Goal: Go to known website: Access a specific website the user already knows

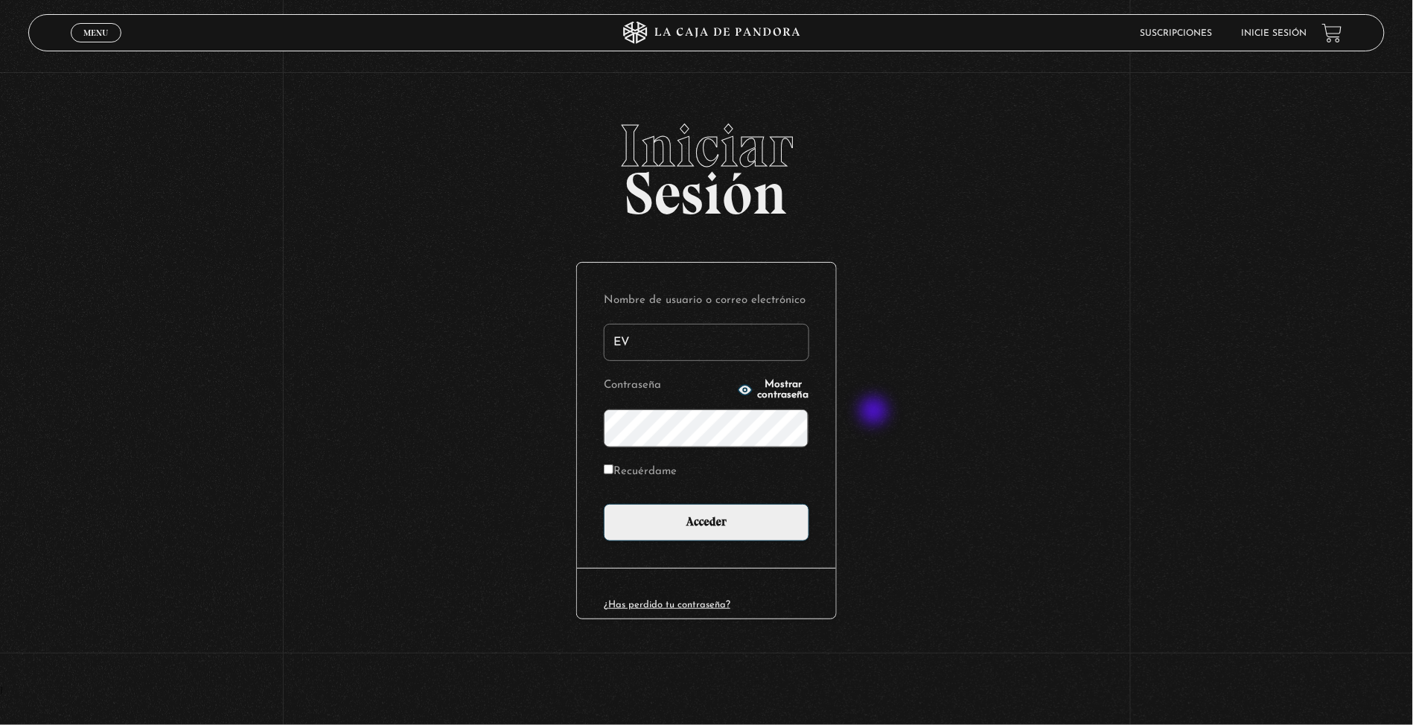
type input "eve-vj25@hotmail.com"
click at [610, 470] on input "Recuérdame" at bounding box center [609, 469] width 10 height 10
checkbox input "true"
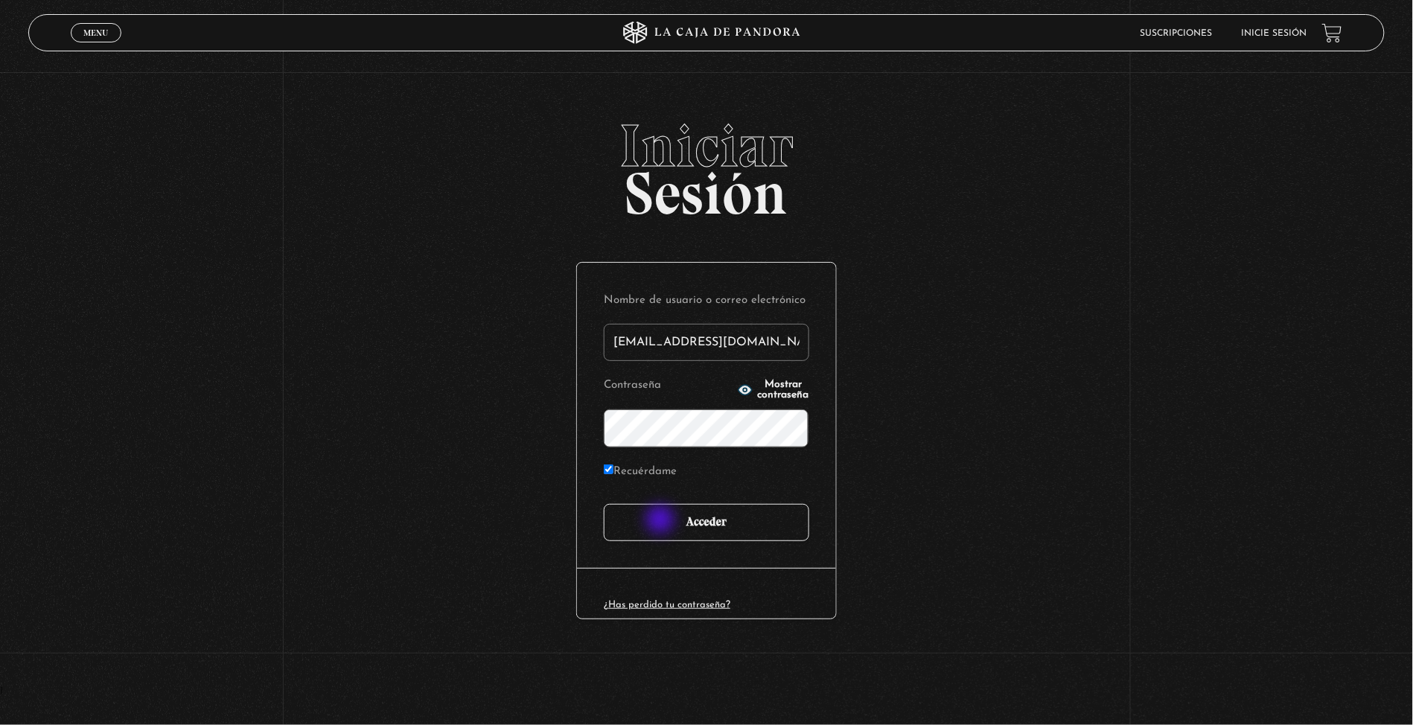
click at [662, 521] on input "Acceder" at bounding box center [706, 522] width 205 height 37
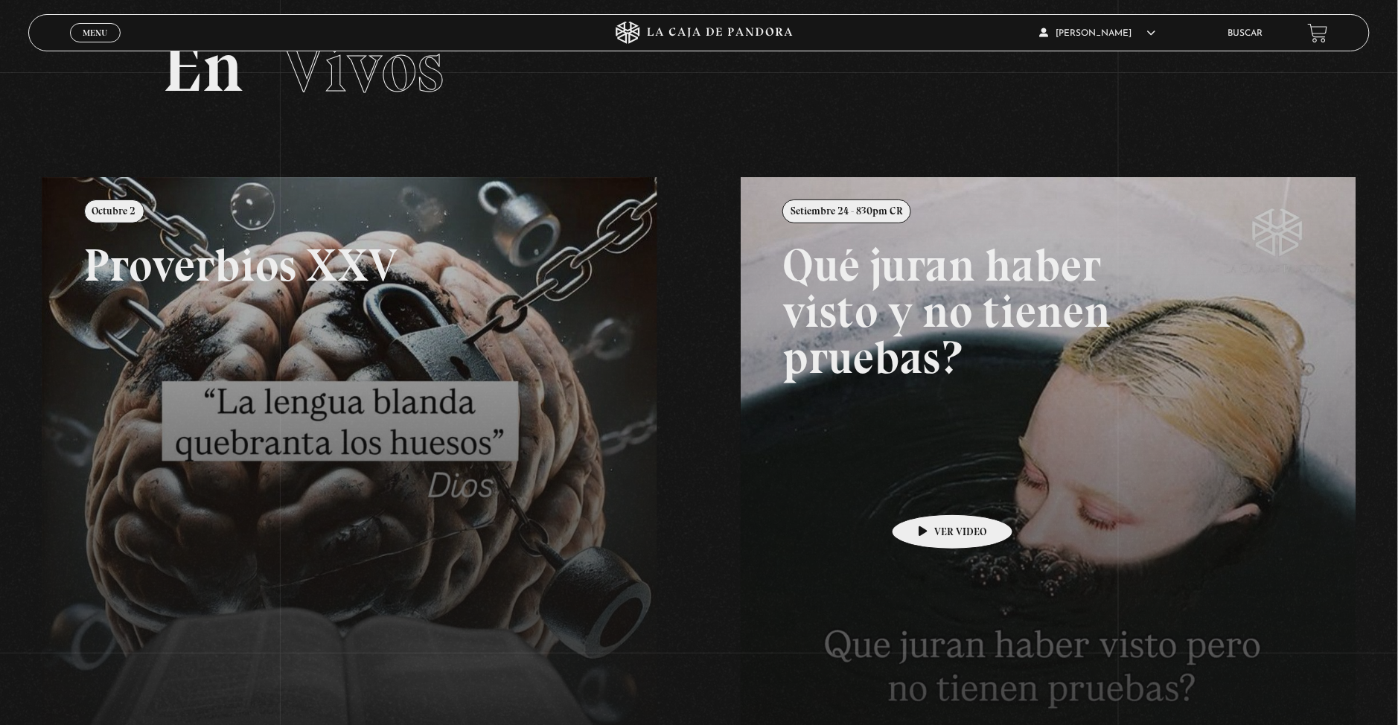
scroll to position [198, 0]
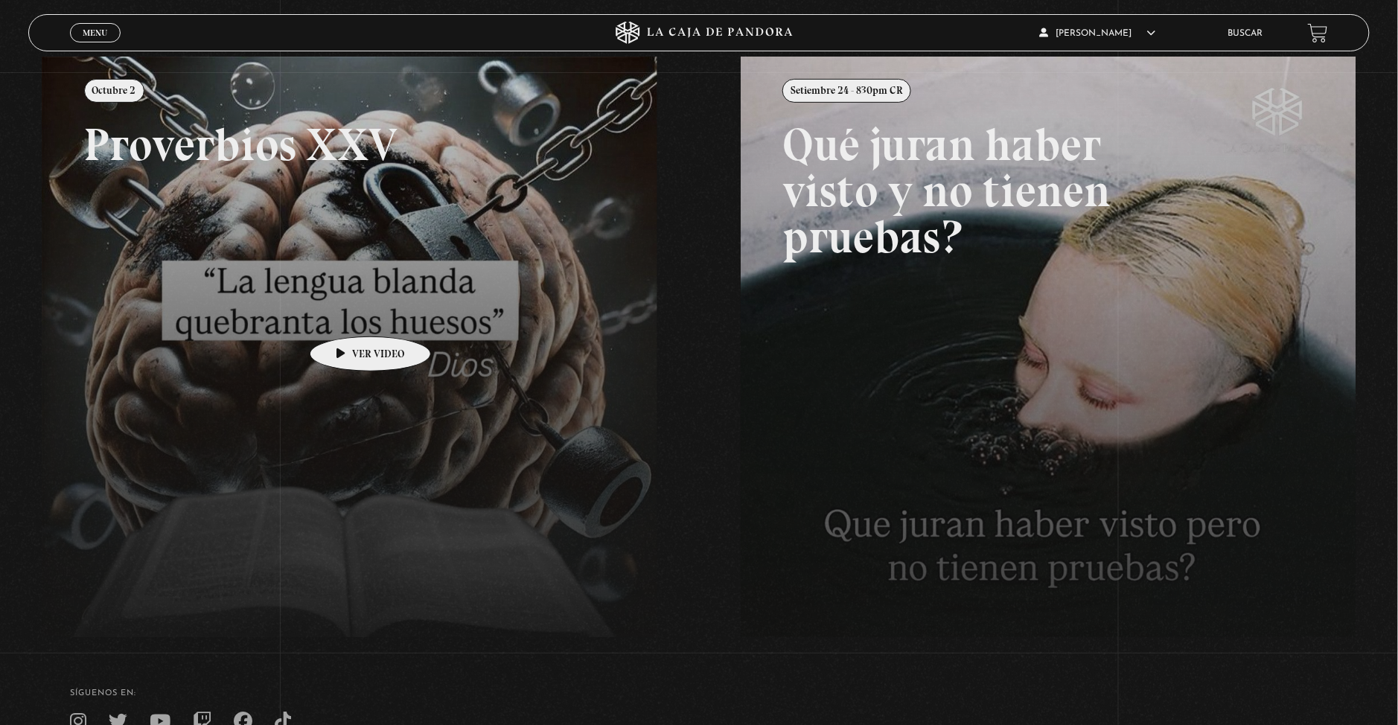
click at [347, 314] on link at bounding box center [741, 419] width 1398 height 725
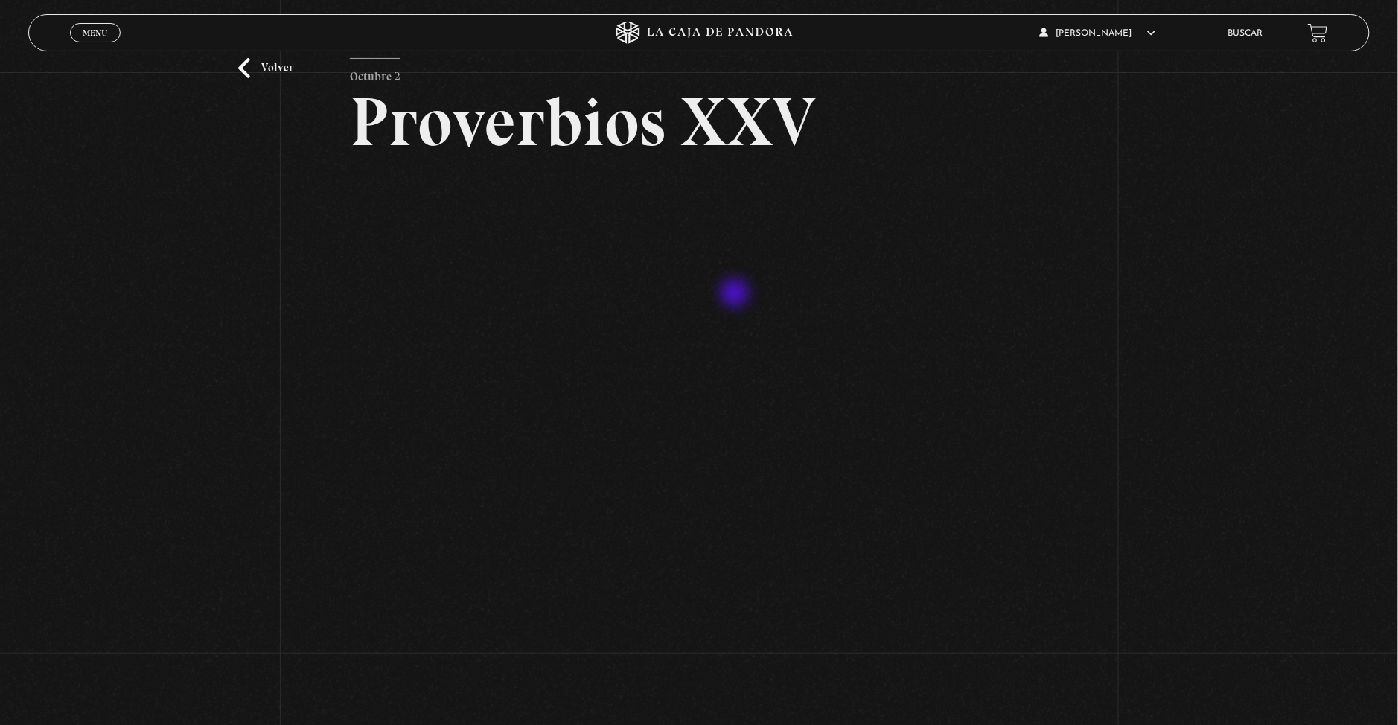
scroll to position [99, 0]
